Goal: Task Accomplishment & Management: Use online tool/utility

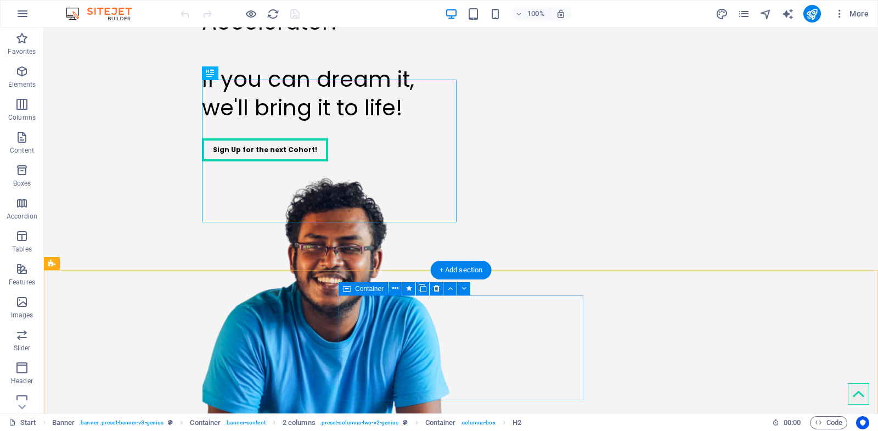
scroll to position [167, 0]
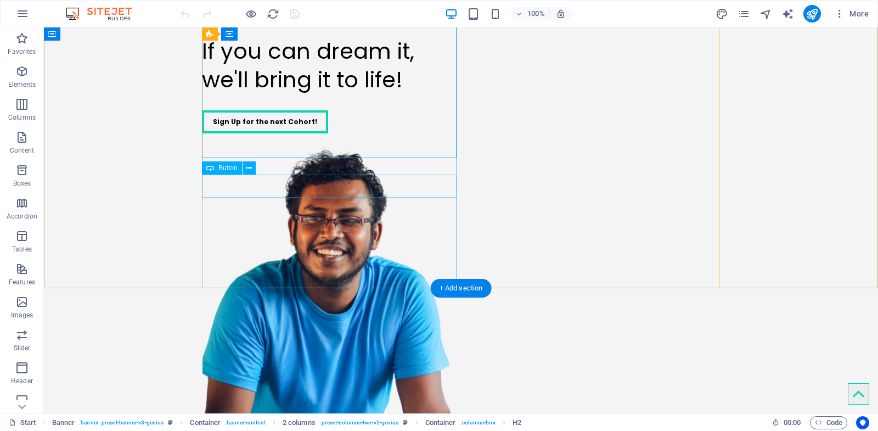
click at [304, 133] on div "Sign Up for the next Cohort!" at bounding box center [329, 121] width 254 height 23
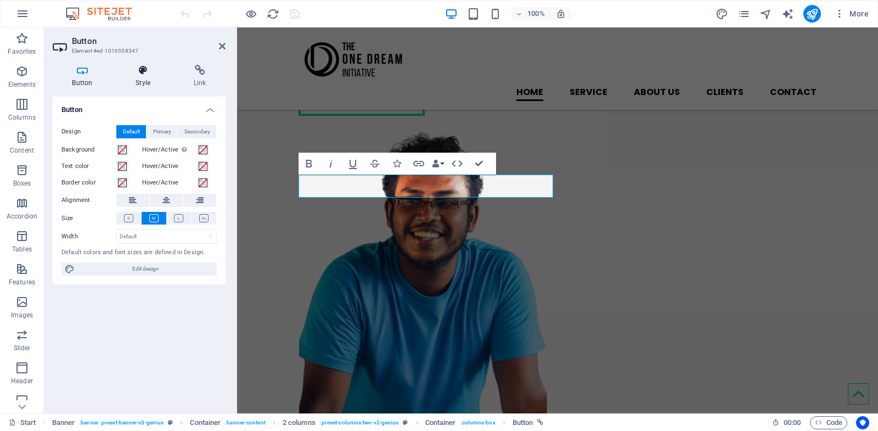
click at [149, 73] on icon at bounding box center [143, 70] width 54 height 11
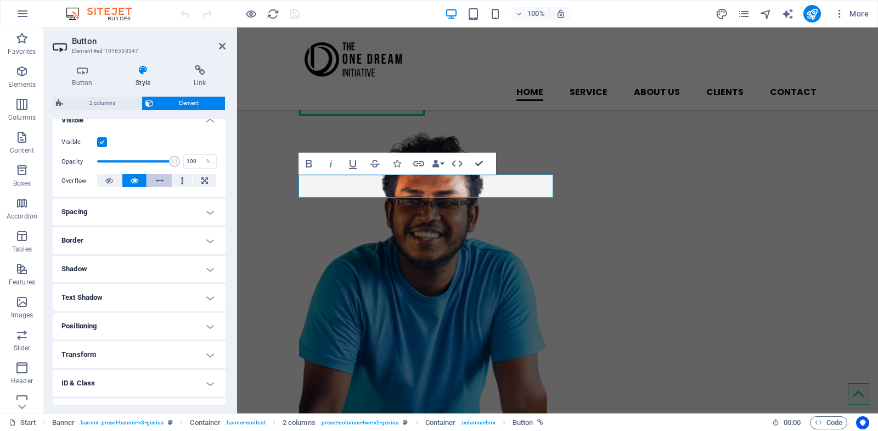
scroll to position [177, 0]
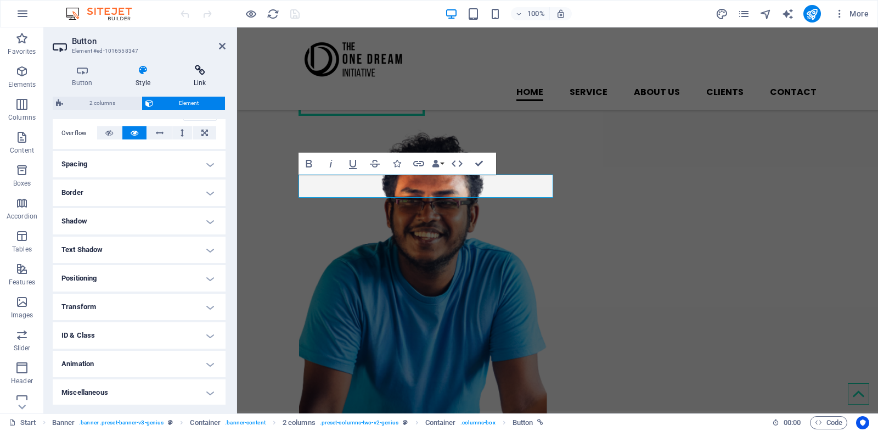
click at [203, 66] on icon at bounding box center [200, 70] width 52 height 11
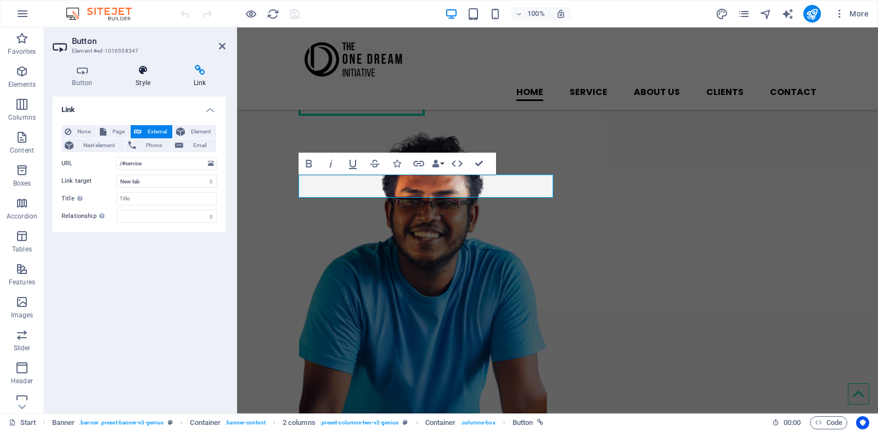
click at [149, 71] on icon at bounding box center [143, 70] width 54 height 11
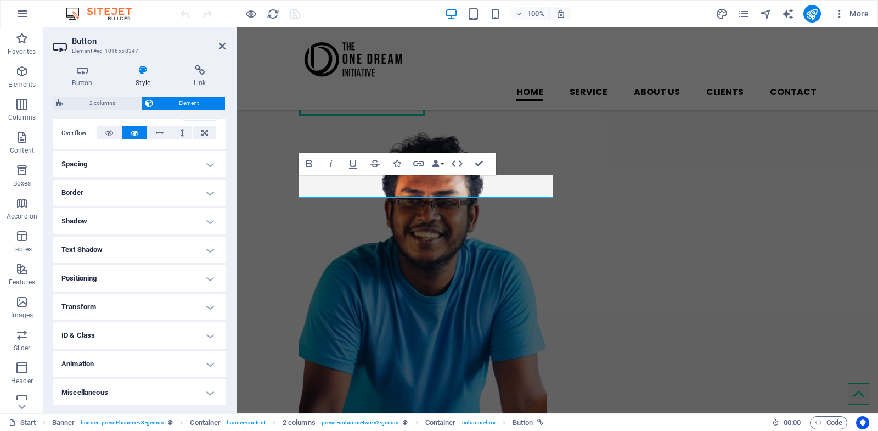
scroll to position [157, 0]
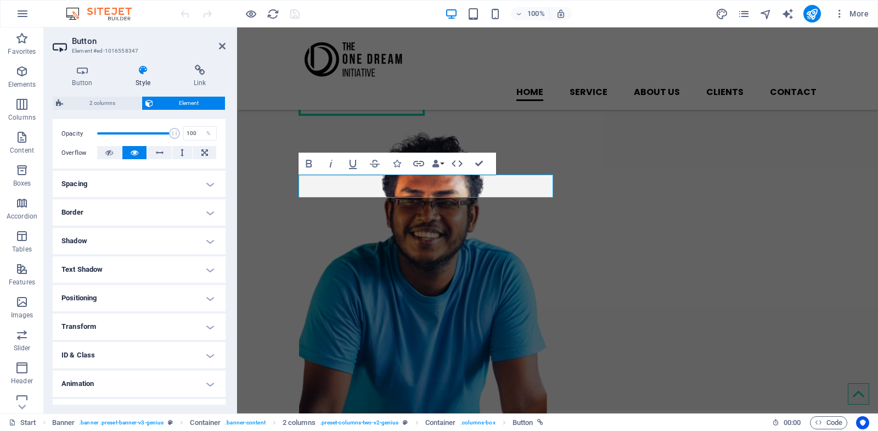
click at [149, 220] on h4 "Border" at bounding box center [139, 212] width 173 height 26
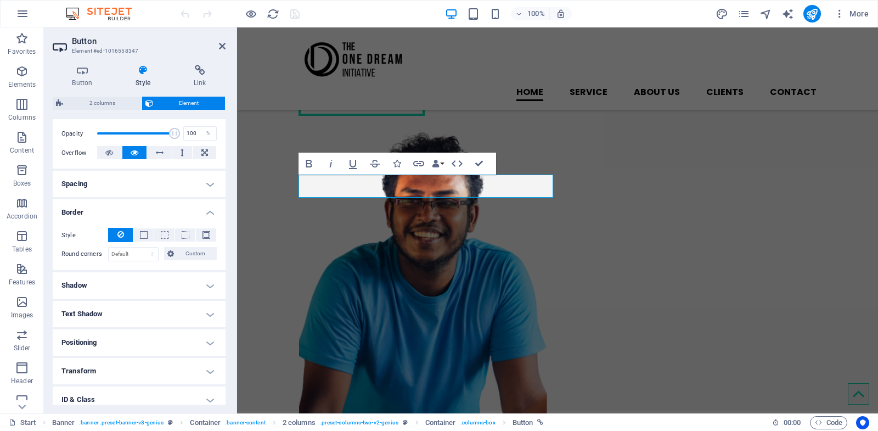
click at [154, 278] on h4 "Shadow" at bounding box center [139, 285] width 173 height 26
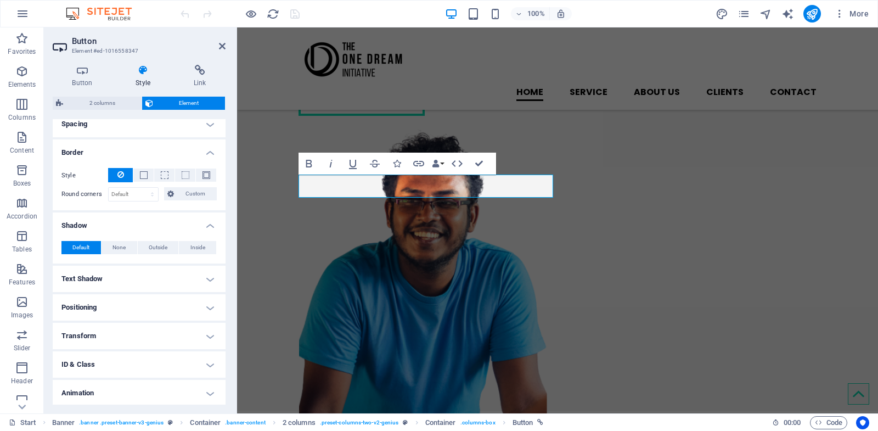
click at [153, 278] on h4 "Text Shadow" at bounding box center [139, 278] width 173 height 26
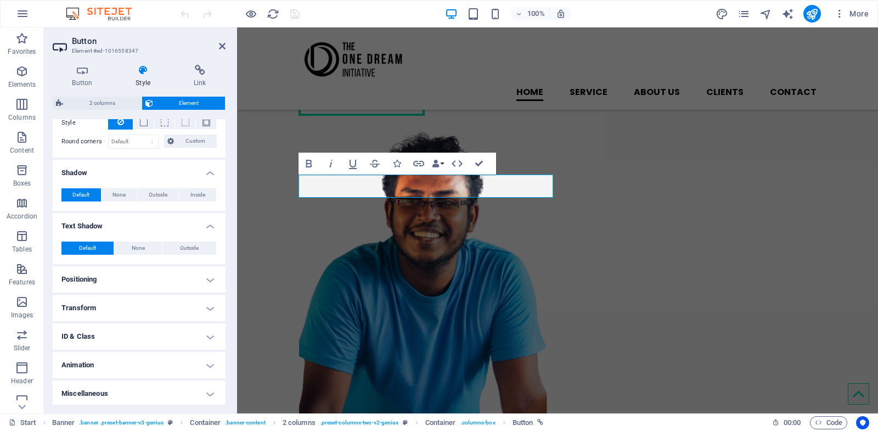
click at [153, 279] on h4 "Positioning" at bounding box center [139, 279] width 173 height 26
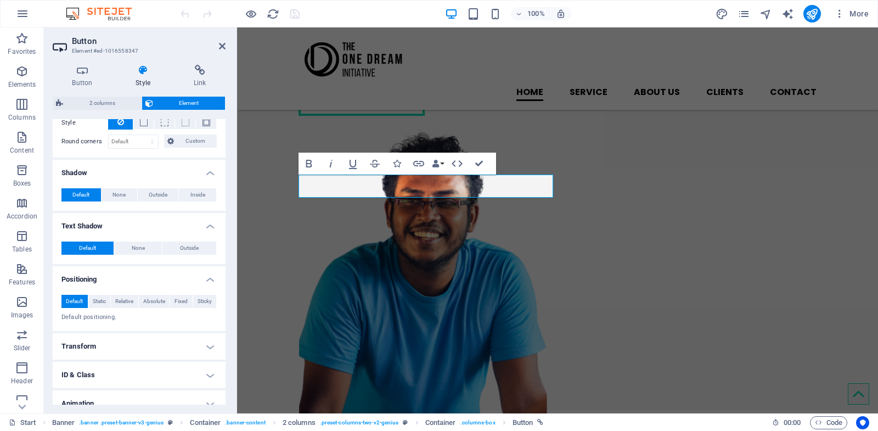
scroll to position [308, 0]
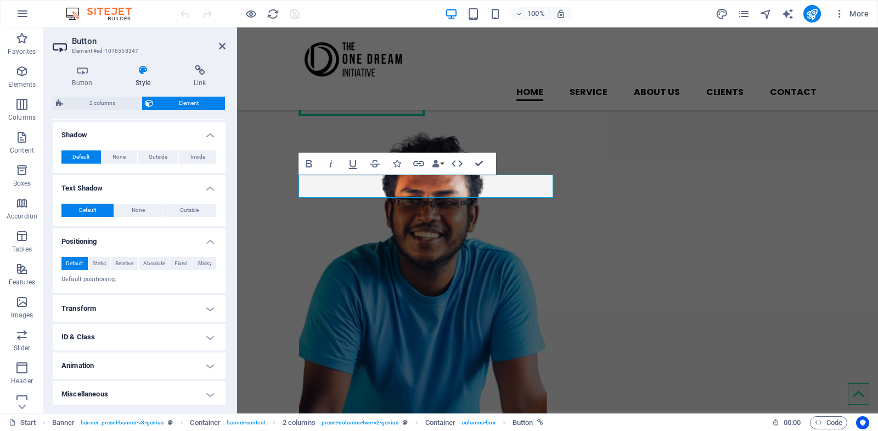
click at [149, 305] on h4 "Transform" at bounding box center [139, 308] width 173 height 26
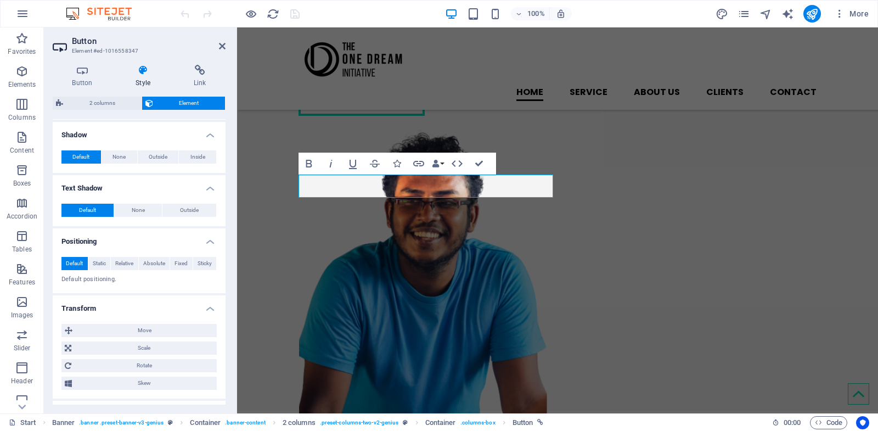
scroll to position [384, 0]
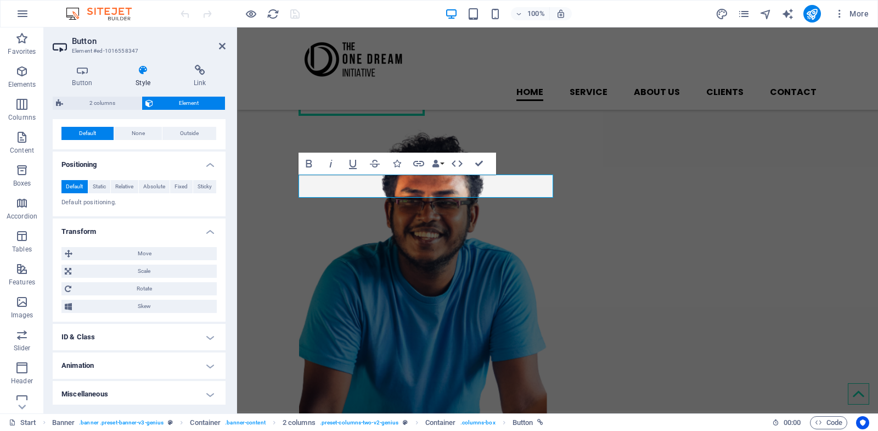
click at [139, 327] on h4 "ID & Class" at bounding box center [139, 337] width 173 height 26
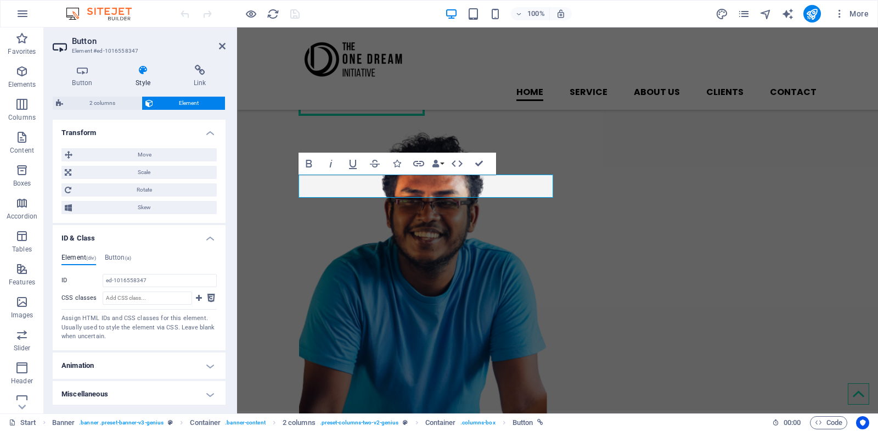
click at [132, 354] on h4 "Animation" at bounding box center [139, 365] width 173 height 26
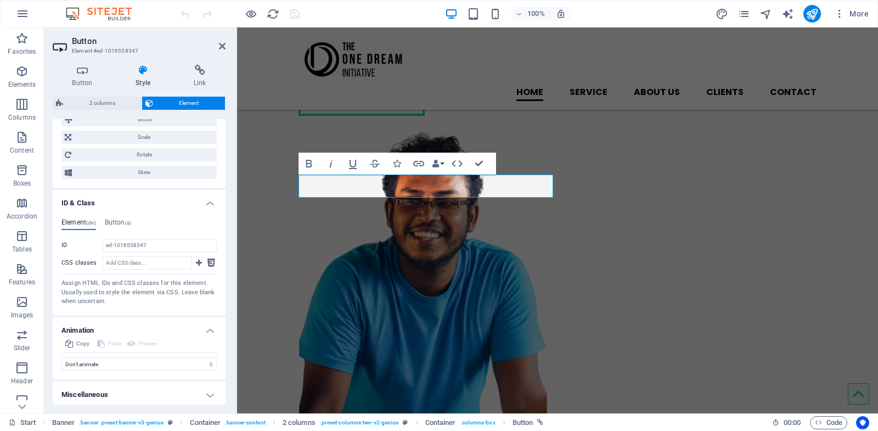
click at [133, 386] on h4 "Miscellaneous" at bounding box center [139, 394] width 173 height 26
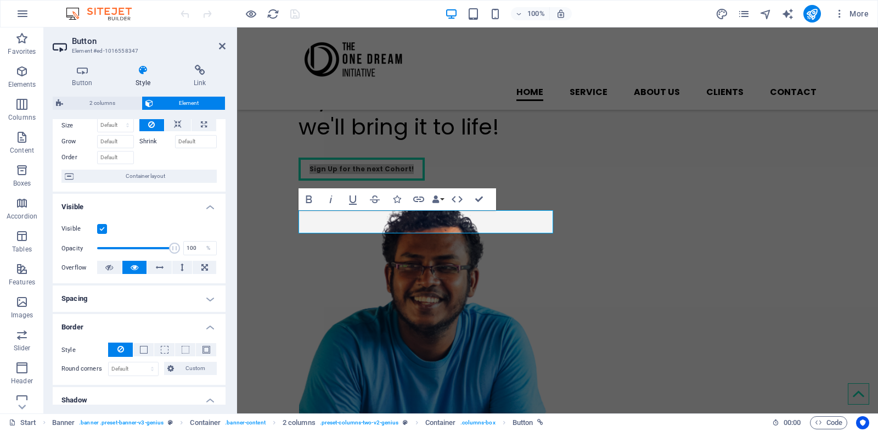
scroll to position [0, 0]
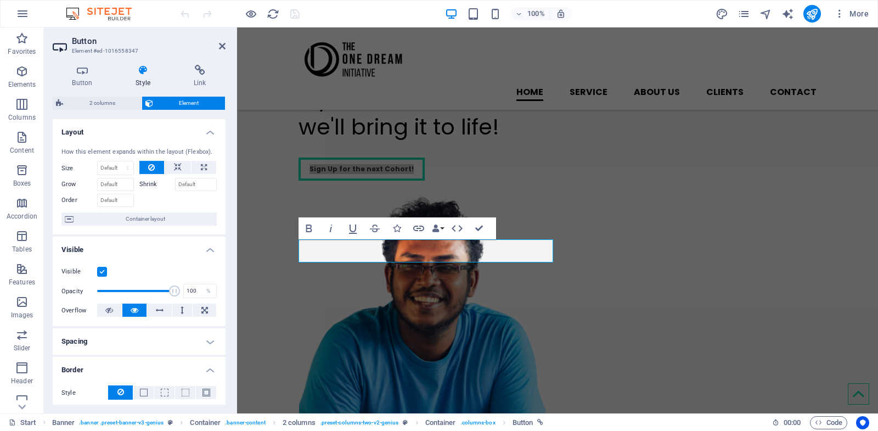
click at [158, 99] on span "Element" at bounding box center [189, 103] width 66 height 13
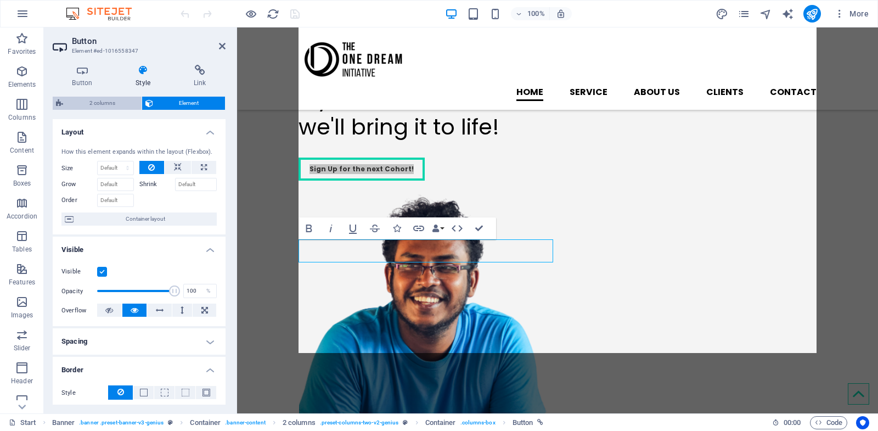
click at [117, 104] on span "2 columns" at bounding box center [102, 103] width 72 height 13
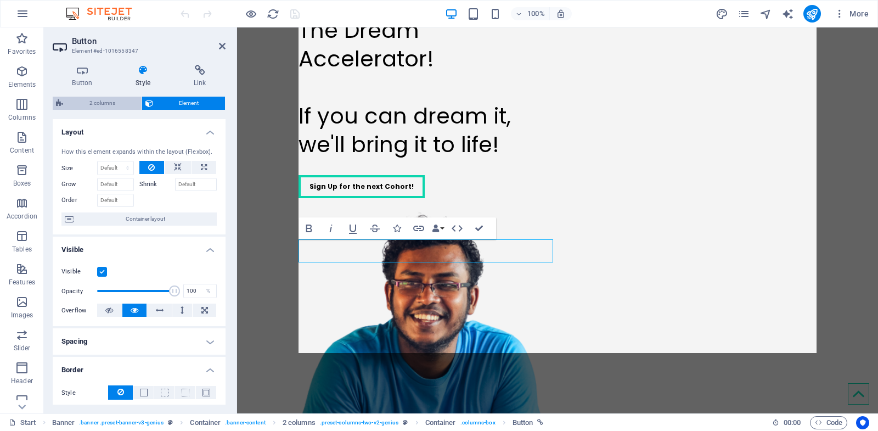
select select "rem"
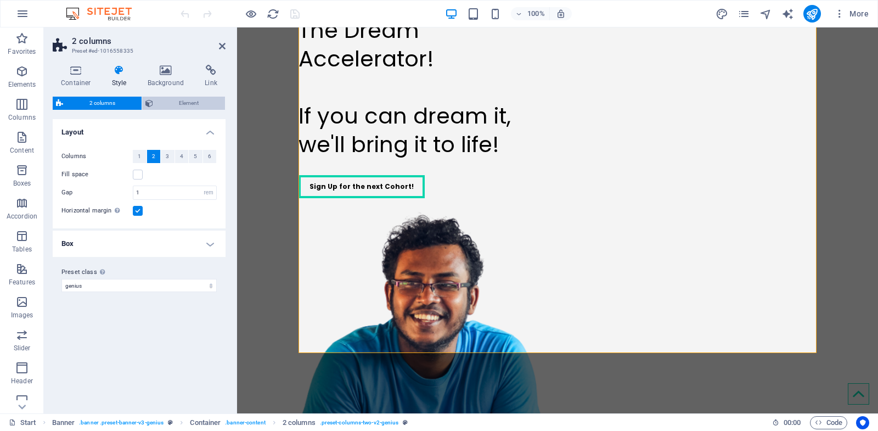
click at [173, 103] on span "Element" at bounding box center [189, 103] width 66 height 13
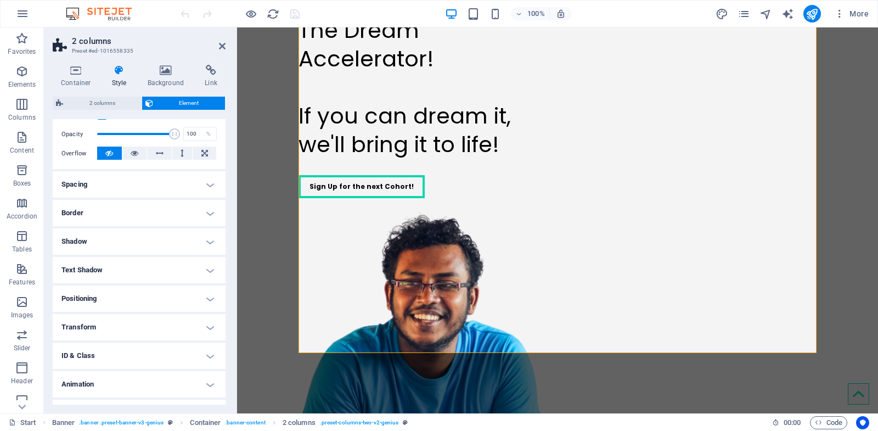
scroll to position [156, 0]
click at [403, 198] on div "Sign Up for the next Cohort!" at bounding box center [425, 186] width 254 height 23
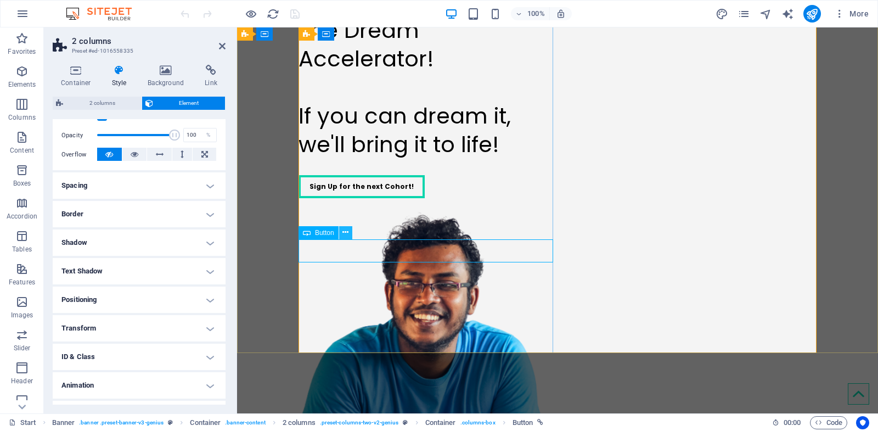
click at [344, 233] on icon at bounding box center [345, 233] width 6 height 12
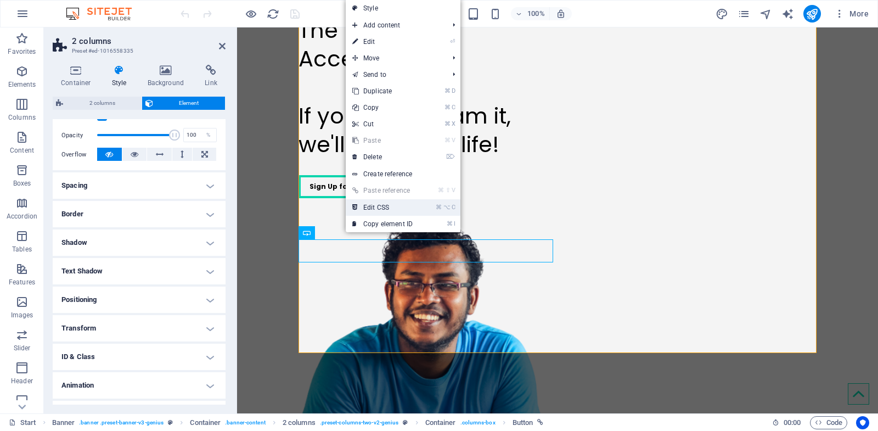
click at [402, 209] on link "⌘ ⌥ C Edit CSS" at bounding box center [382, 207] width 73 height 16
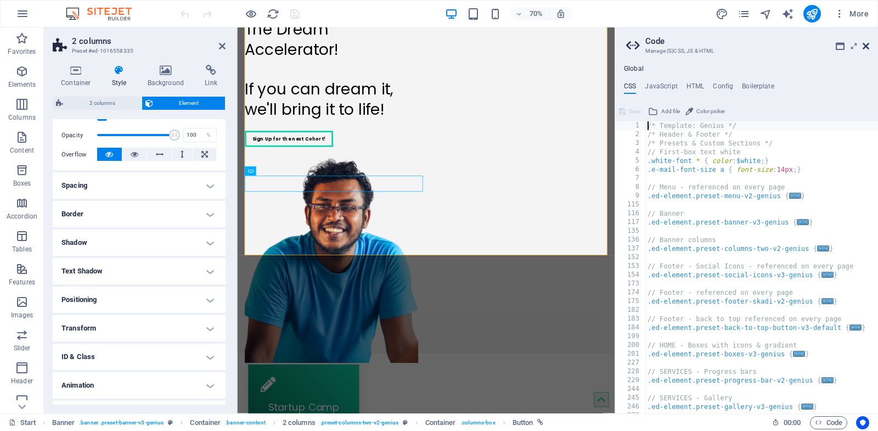
click at [868, 47] on icon at bounding box center [865, 46] width 7 height 9
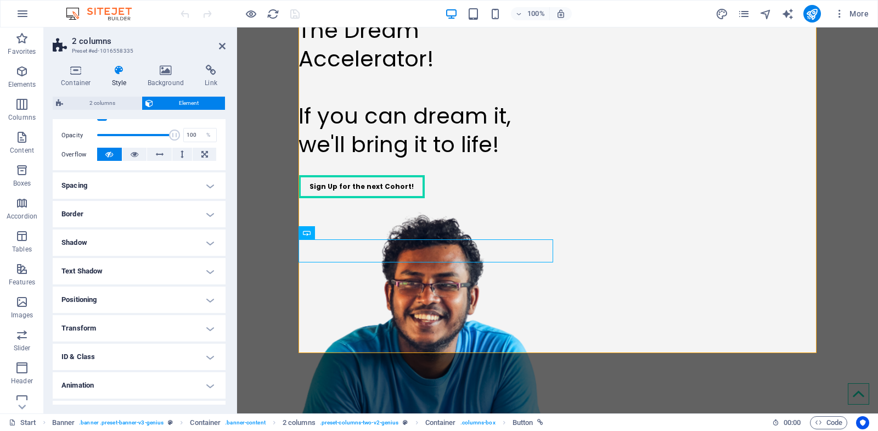
click at [865, 122] on div "The Dream Accelerator! If you can dream it, we'll bring it to life! Sign Up for…" at bounding box center [557, 291] width 641 height 568
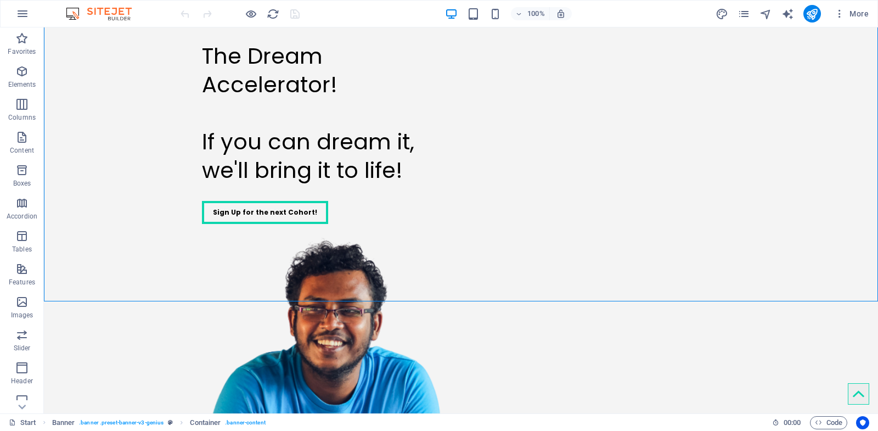
scroll to position [167, 0]
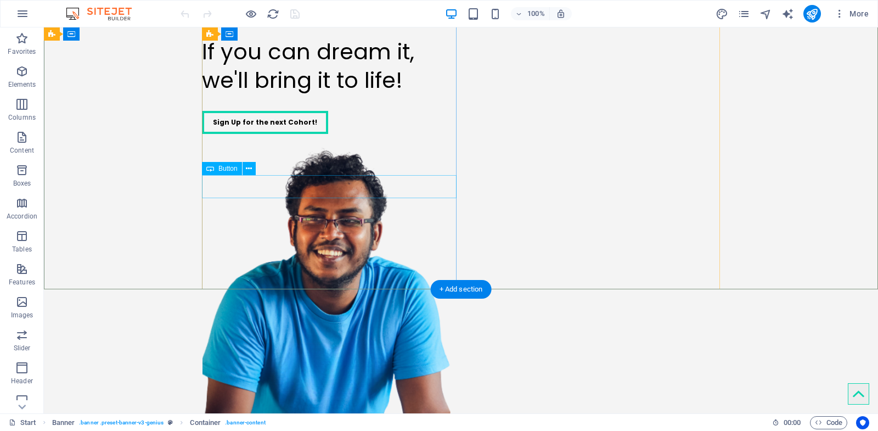
click at [296, 134] on div "Sign Up for the next Cohort!" at bounding box center [329, 122] width 254 height 23
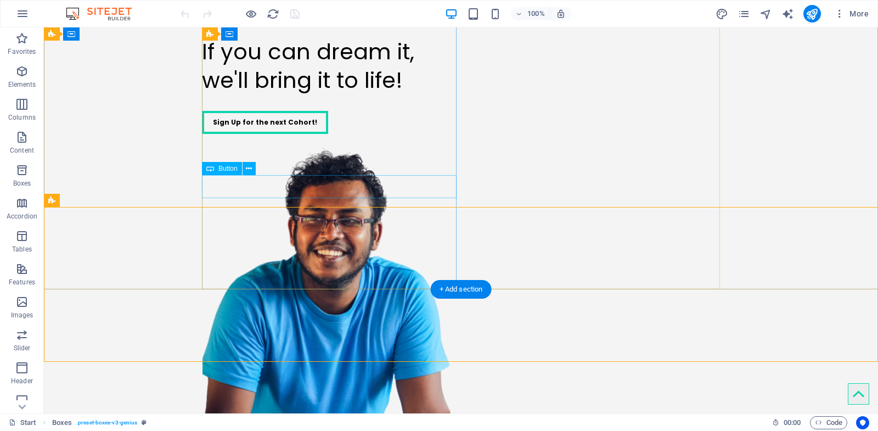
click at [297, 134] on div "Sign Up for the next Cohort!" at bounding box center [329, 122] width 254 height 23
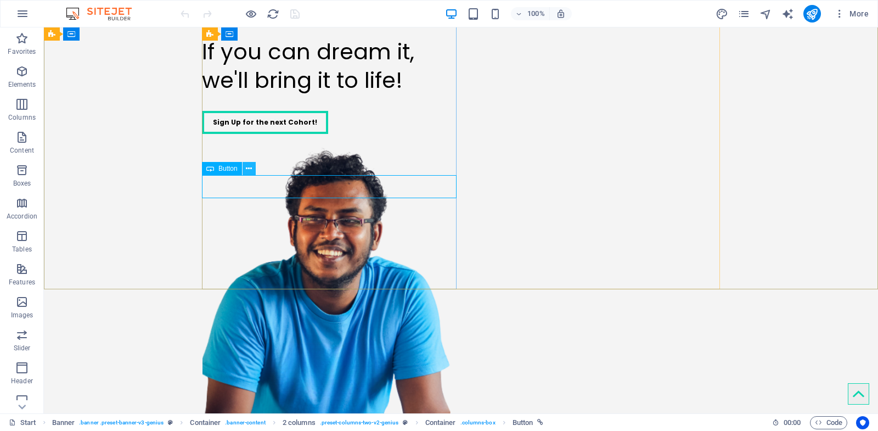
click at [249, 168] on icon at bounding box center [249, 169] width 6 height 12
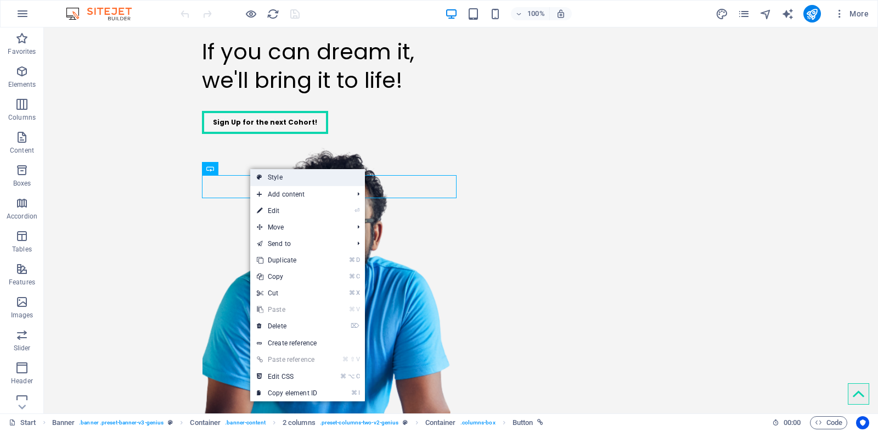
click at [298, 171] on link "Style" at bounding box center [307, 177] width 115 height 16
select select "rem"
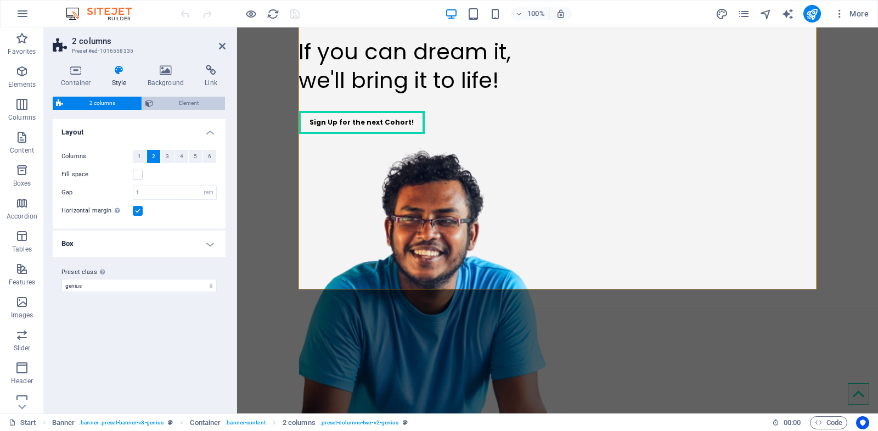
click at [184, 100] on span "Element" at bounding box center [189, 103] width 66 height 13
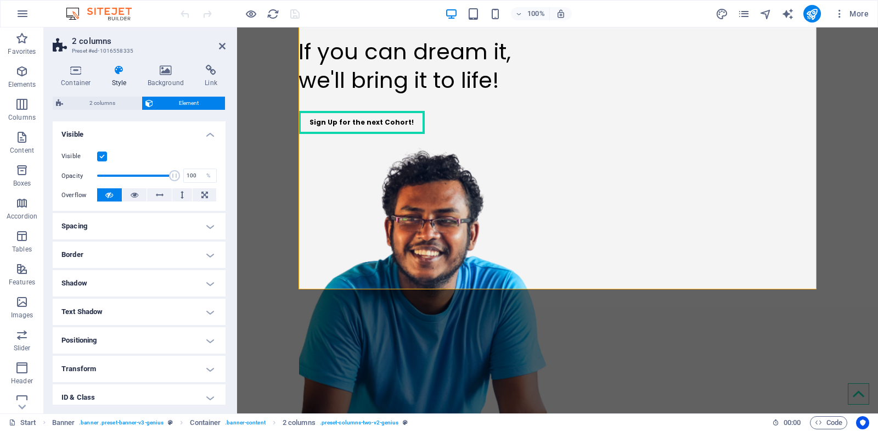
scroll to position [154, 0]
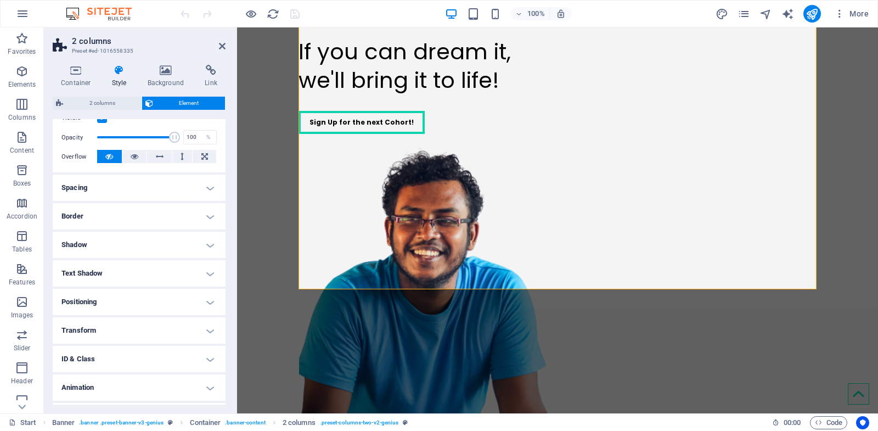
click at [125, 212] on h4 "Border" at bounding box center [139, 216] width 173 height 26
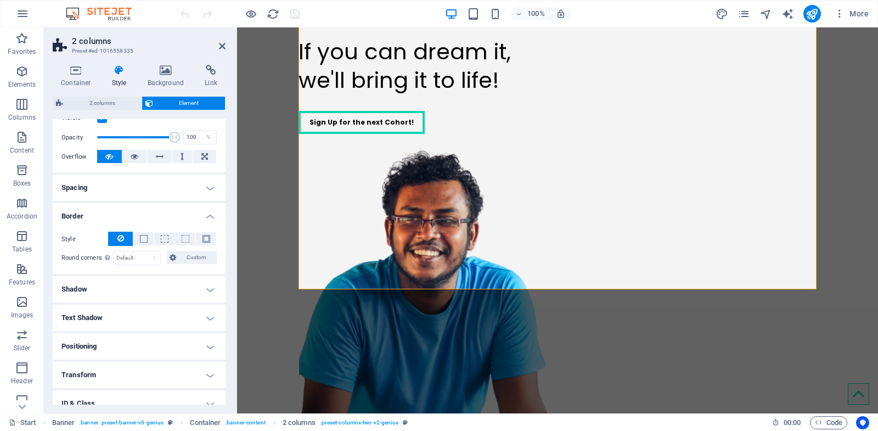
click at [117, 233] on icon at bounding box center [120, 237] width 7 height 13
click at [122, 201] on ul "Layout How this element expands within the layout (Flexbox). Size Default auto …" at bounding box center [139, 219] width 173 height 508
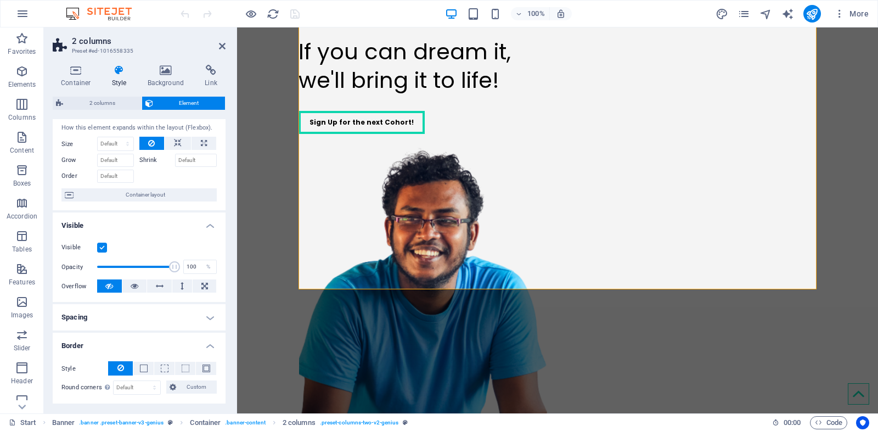
scroll to position [0, 0]
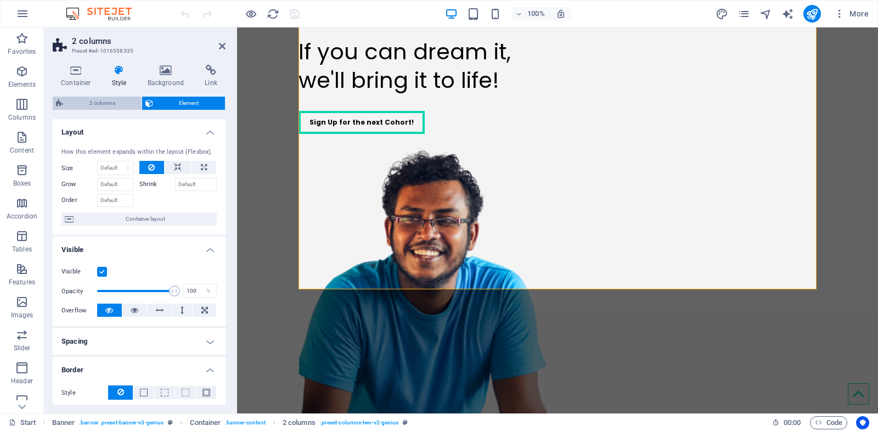
click at [126, 102] on span "2 columns" at bounding box center [102, 103] width 72 height 13
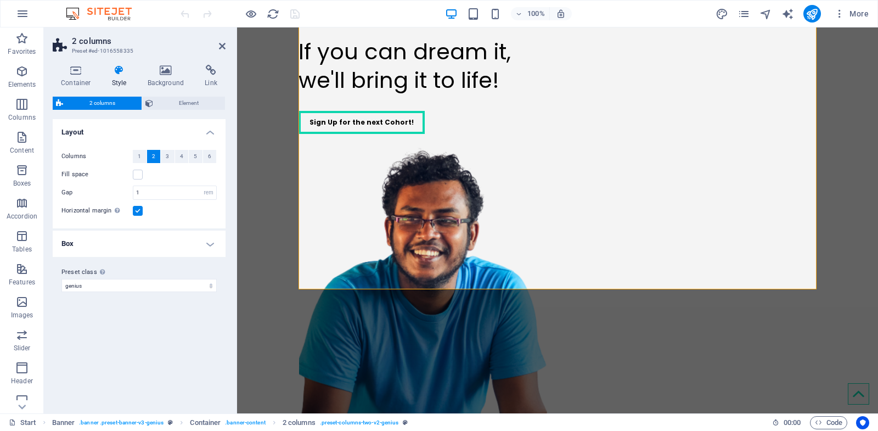
click at [175, 241] on h4 "Box" at bounding box center [139, 243] width 173 height 26
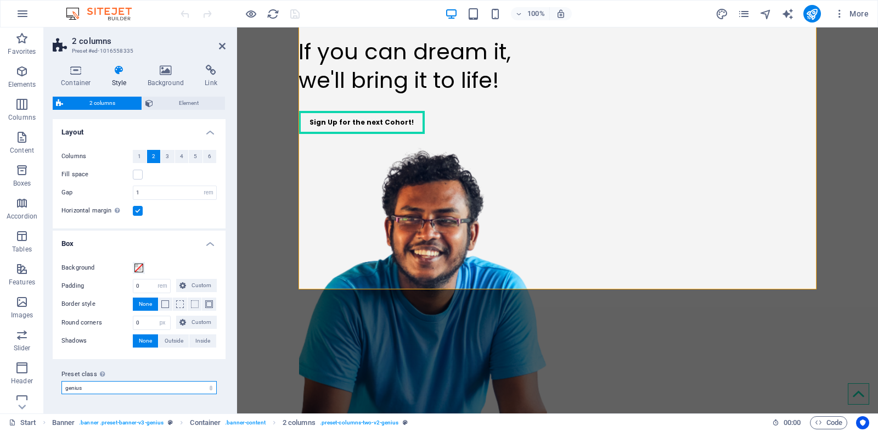
click at [139, 385] on select "genius genius-fullwidth Add preset class" at bounding box center [138, 387] width 155 height 13
click at [61, 381] on select "genius genius-fullwidth Add preset class" at bounding box center [138, 387] width 155 height 13
select select "preset-columns-two-v2-genius"
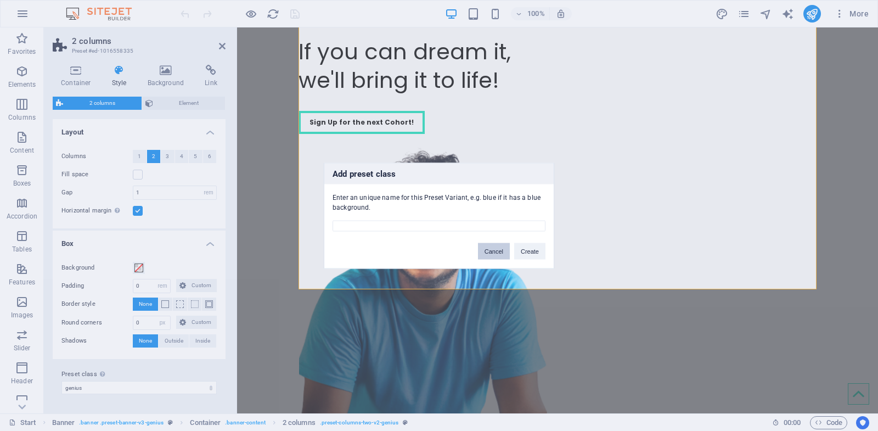
click at [496, 251] on button "Cancel" at bounding box center [494, 250] width 32 height 16
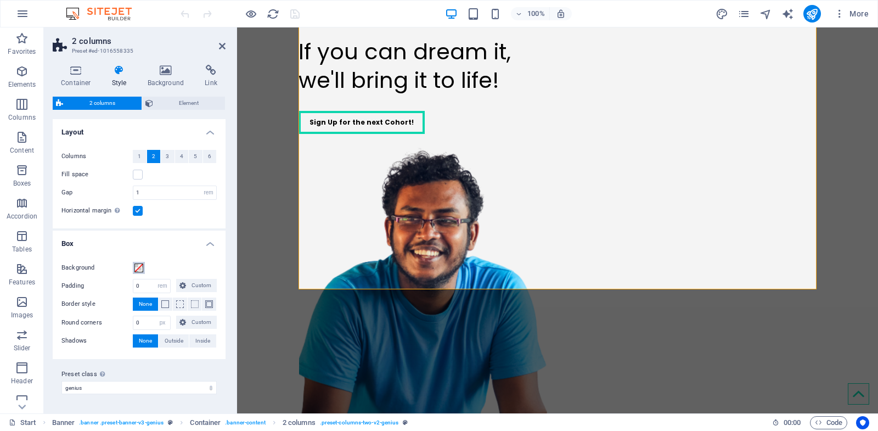
click at [140, 267] on span at bounding box center [138, 267] width 9 height 9
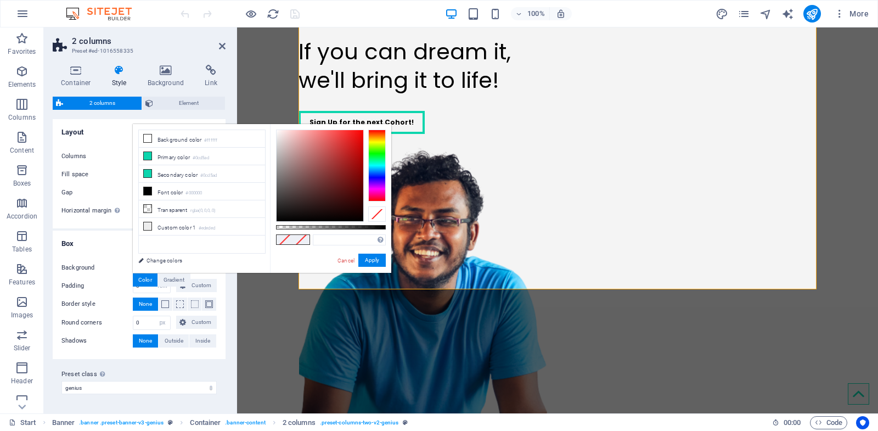
click at [178, 367] on label "Preset class Above chosen variant and settings affect all elements which carry …" at bounding box center [138, 373] width 155 height 13
click at [178, 381] on select "genius genius-fullwidth Add preset class" at bounding box center [138, 387] width 155 height 13
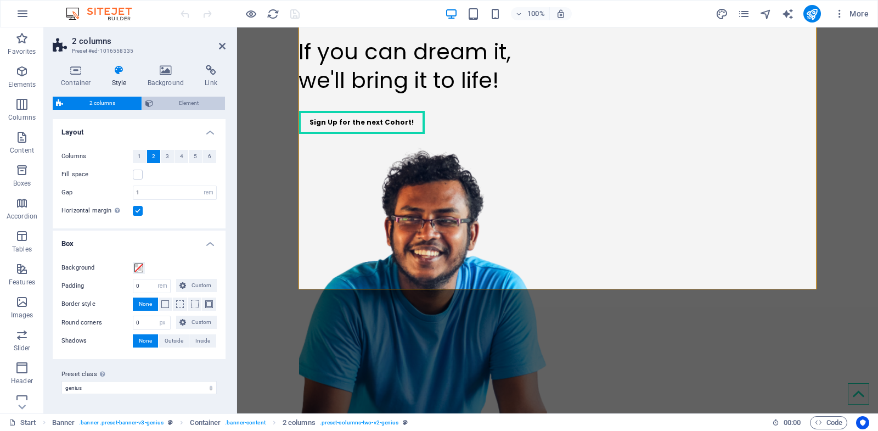
click at [172, 107] on span "Element" at bounding box center [189, 103] width 66 height 13
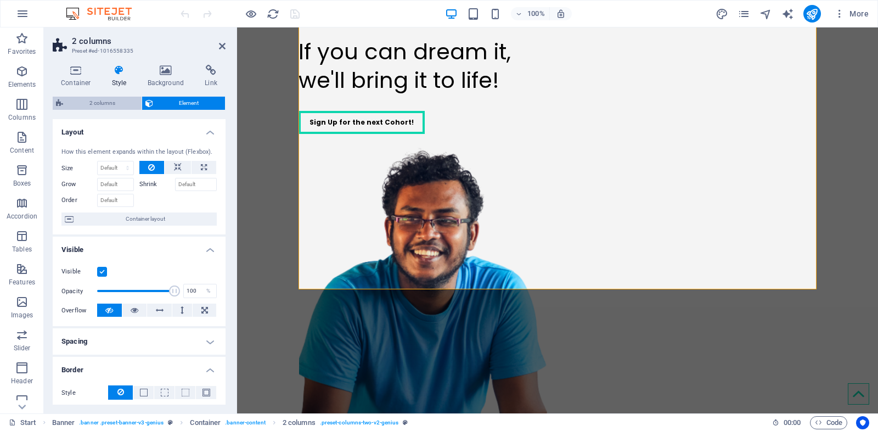
click at [124, 106] on span "2 columns" at bounding box center [102, 103] width 72 height 13
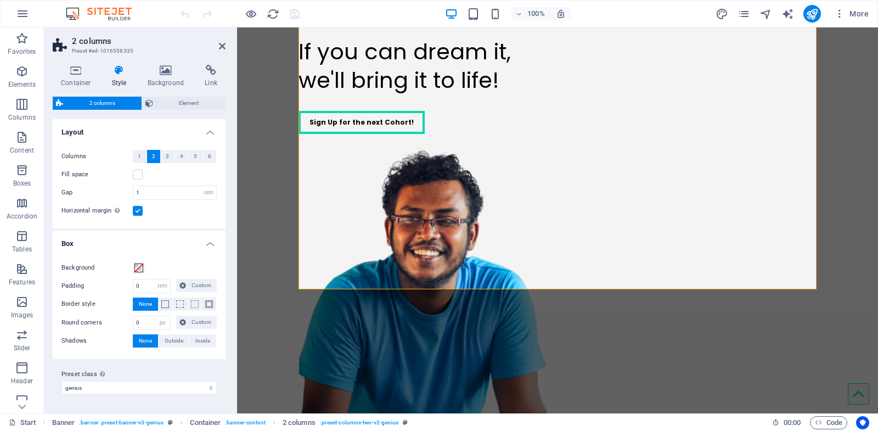
click at [122, 80] on h4 "Style" at bounding box center [122, 76] width 36 height 23
click at [170, 75] on icon at bounding box center [165, 70] width 53 height 11
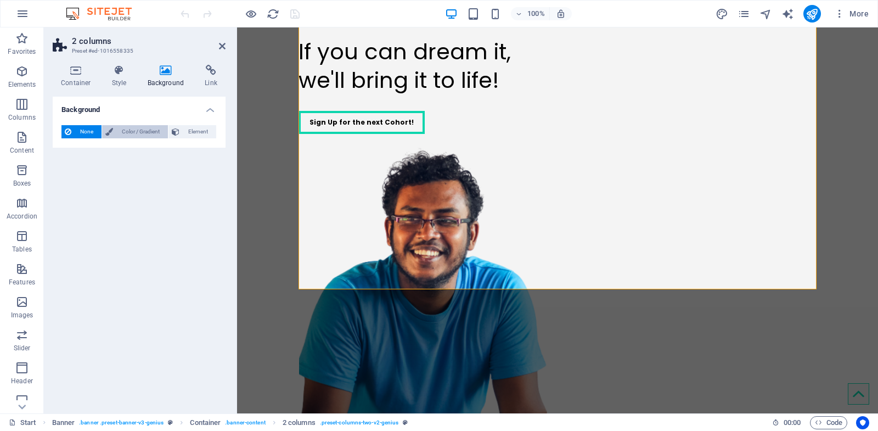
click at [128, 128] on span "Color / Gradient" at bounding box center [140, 131] width 48 height 13
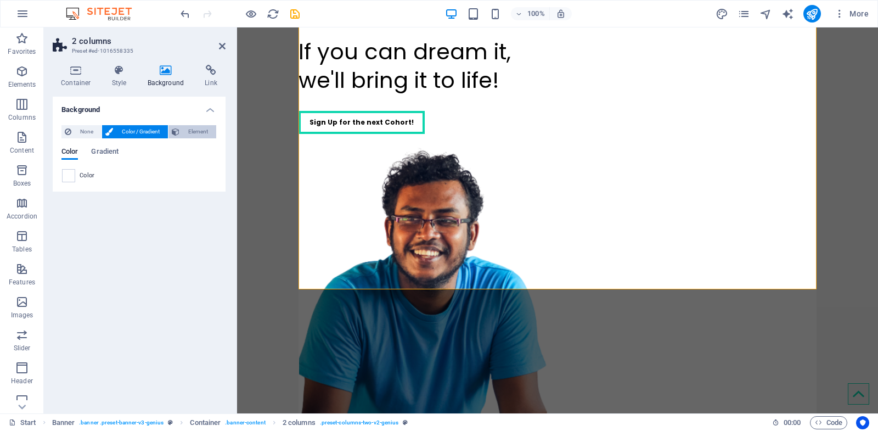
click at [189, 128] on span "Element" at bounding box center [198, 131] width 30 height 13
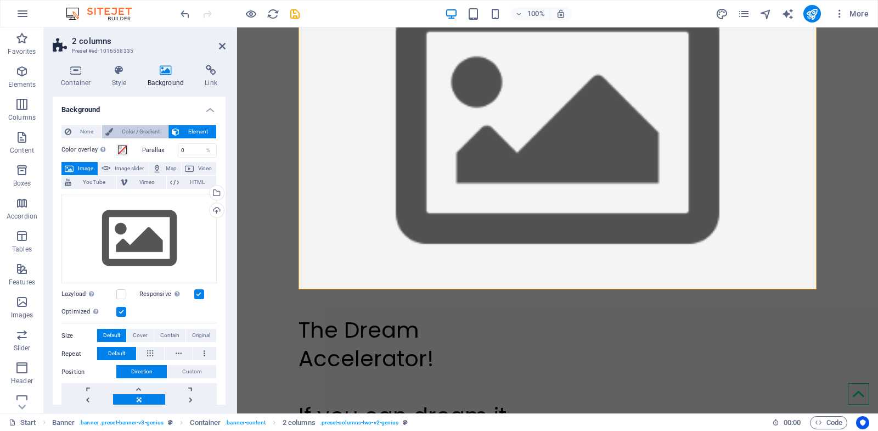
click at [126, 136] on span "Color / Gradient" at bounding box center [140, 131] width 48 height 13
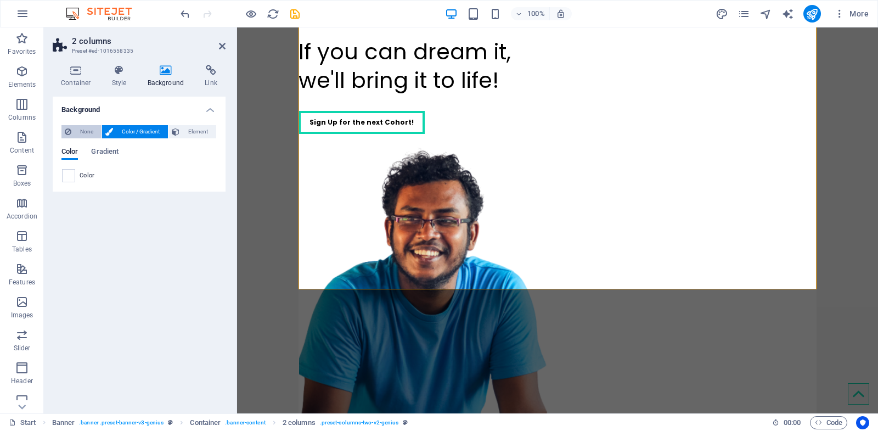
click at [77, 132] on span "None" at bounding box center [87, 131] width 24 height 13
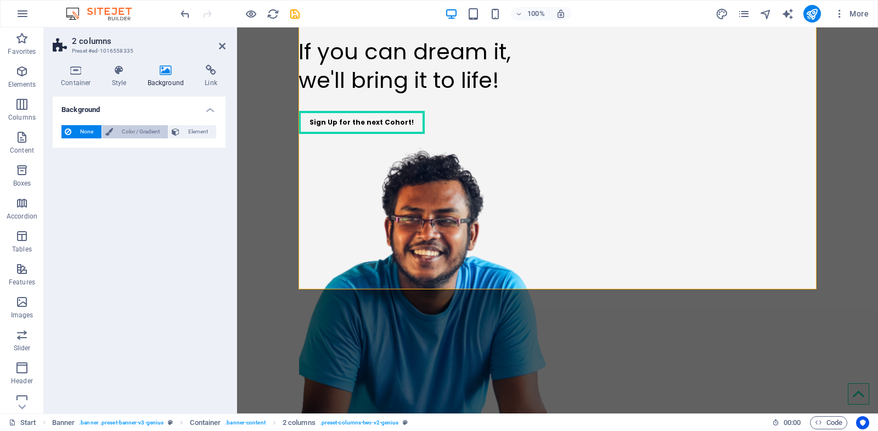
click at [126, 132] on span "Color / Gradient" at bounding box center [140, 131] width 48 height 13
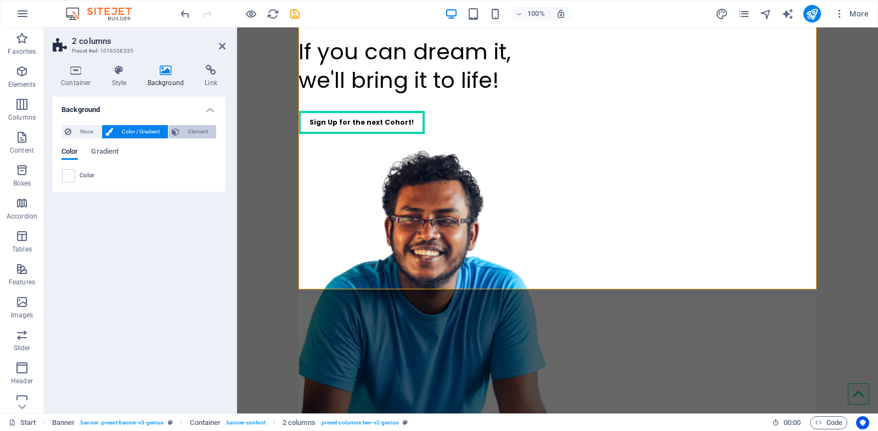
click at [190, 136] on span "Element" at bounding box center [198, 131] width 30 height 13
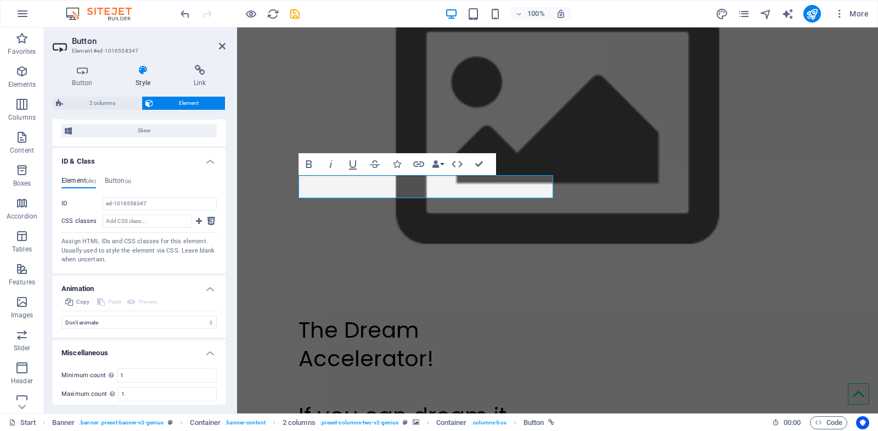
scroll to position [566, 0]
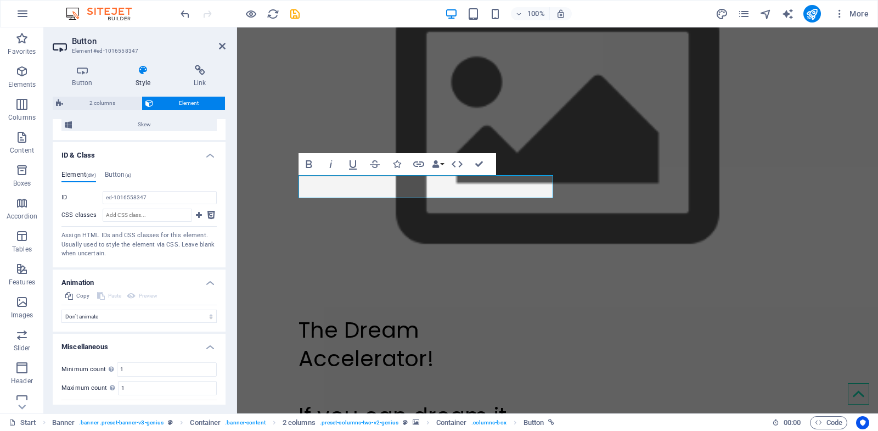
click at [122, 168] on div "Element (div) Button (a) ID ed-1016558347 CSS classes Assign HTML IDs and CSS c…" at bounding box center [139, 214] width 173 height 105
click at [122, 172] on h4 "Button (a)" at bounding box center [118, 177] width 26 height 12
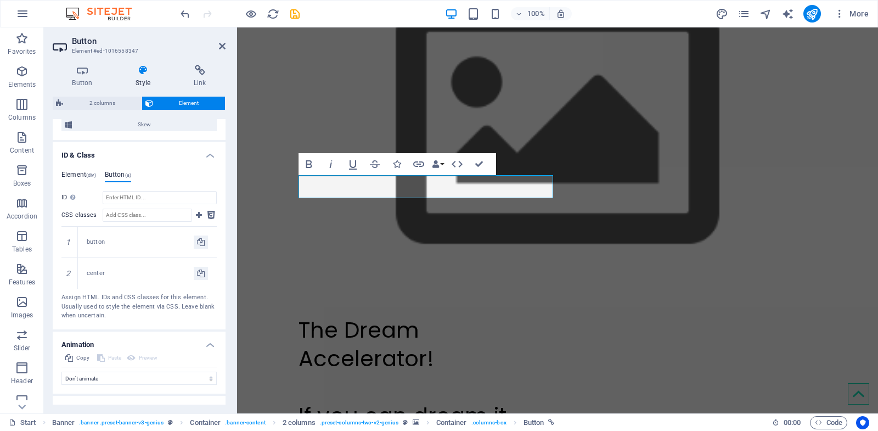
click at [80, 173] on h4 "Element (div)" at bounding box center [78, 177] width 35 height 12
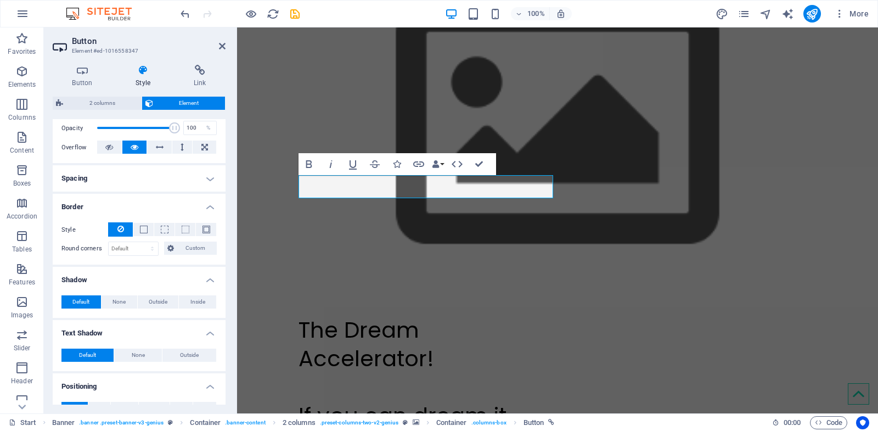
scroll to position [0, 0]
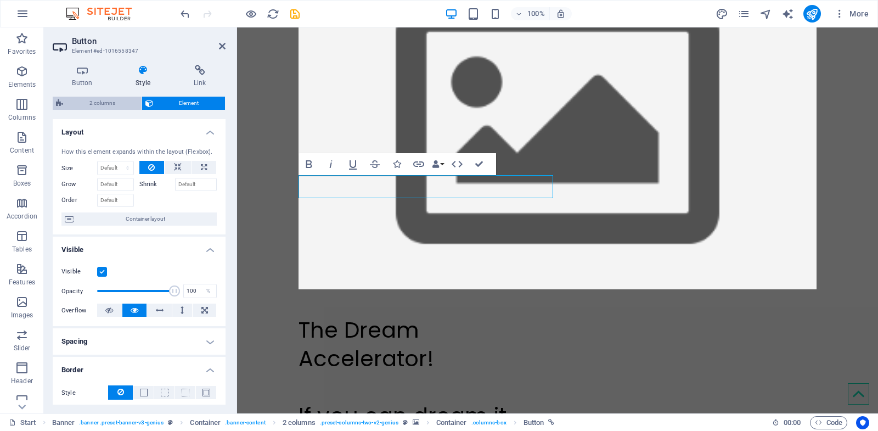
click at [96, 104] on span "2 columns" at bounding box center [102, 103] width 72 height 13
select select "rem"
select select "px"
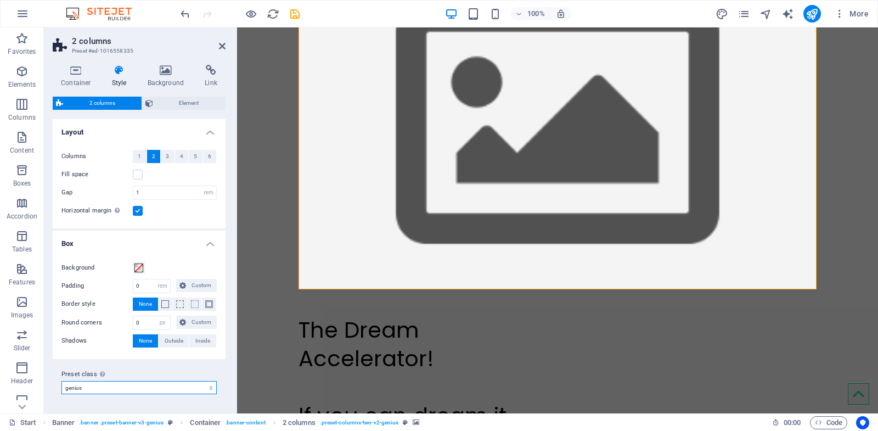
click at [120, 390] on select "genius genius-fullwidth Add preset class" at bounding box center [138, 387] width 155 height 13
click at [140, 265] on span at bounding box center [138, 267] width 9 height 9
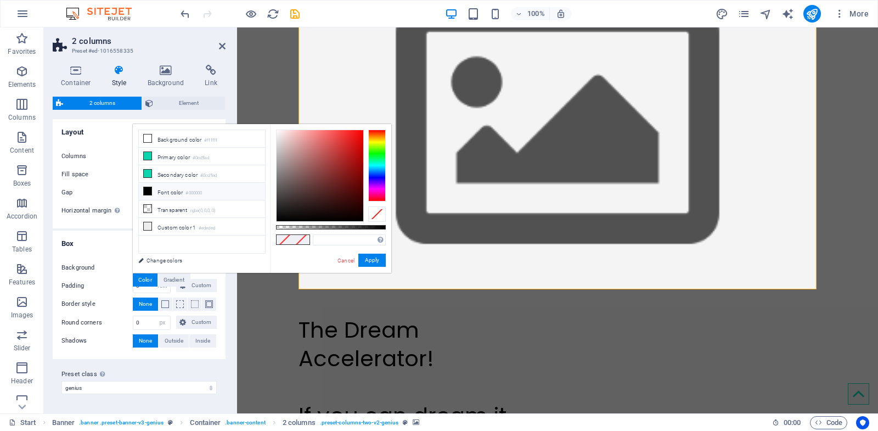
click at [154, 188] on li "Font color #000000" at bounding box center [202, 192] width 126 height 18
click at [373, 258] on button "Apply" at bounding box center [371, 259] width 27 height 13
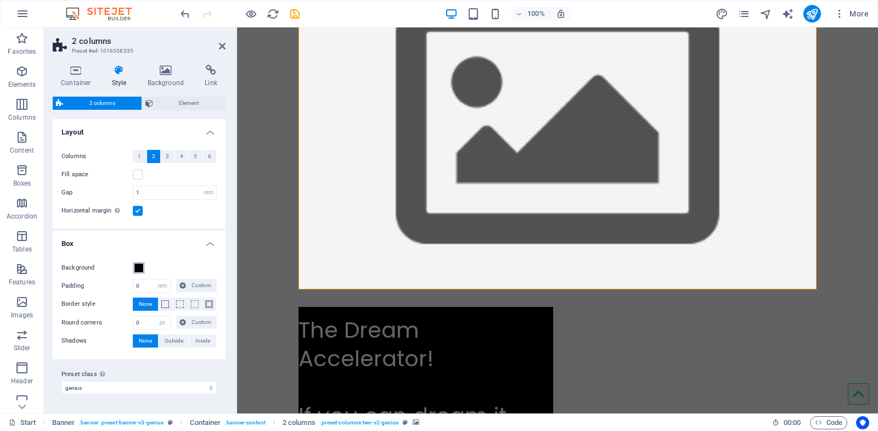
click at [140, 264] on span at bounding box center [138, 267] width 9 height 9
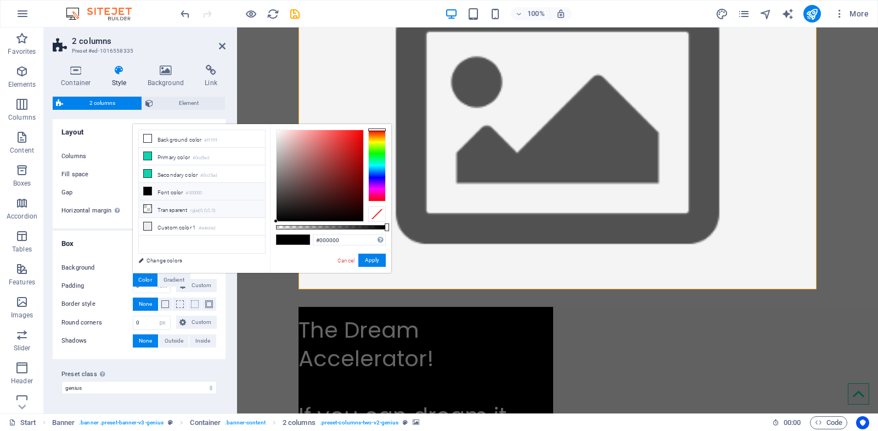
click at [188, 206] on li "Transparent rgba(0,0,0,.0)" at bounding box center [202, 209] width 126 height 18
type input "rgba(0, 0, 0, 0)"
click at [375, 261] on button "Apply" at bounding box center [371, 259] width 27 height 13
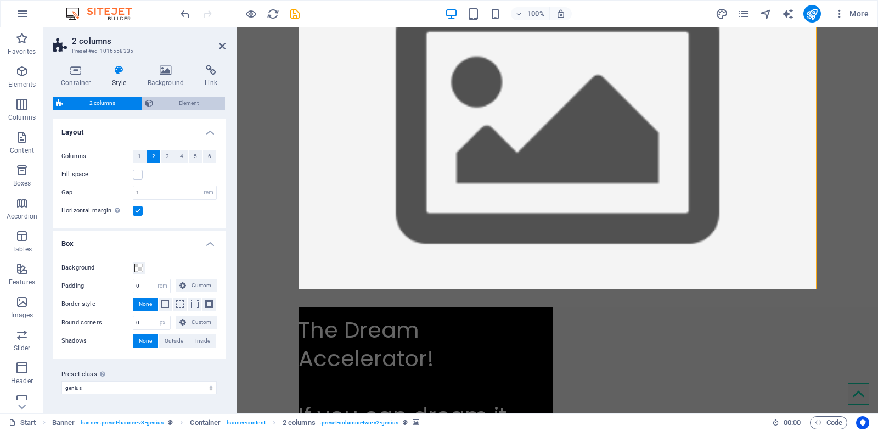
click at [189, 98] on span "Element" at bounding box center [189, 103] width 66 height 13
